Goal: Task Accomplishment & Management: Use online tool/utility

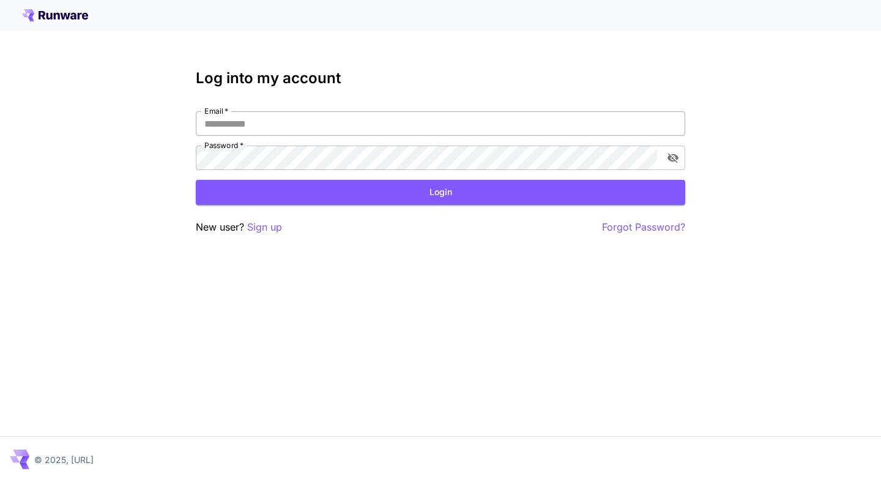
click at [310, 117] on input "Email   *" at bounding box center [440, 123] width 489 height 24
click at [0, 482] on com-1password-button at bounding box center [0, 482] width 0 height 0
type input "**********"
